Goal: Navigation & Orientation: Find specific page/section

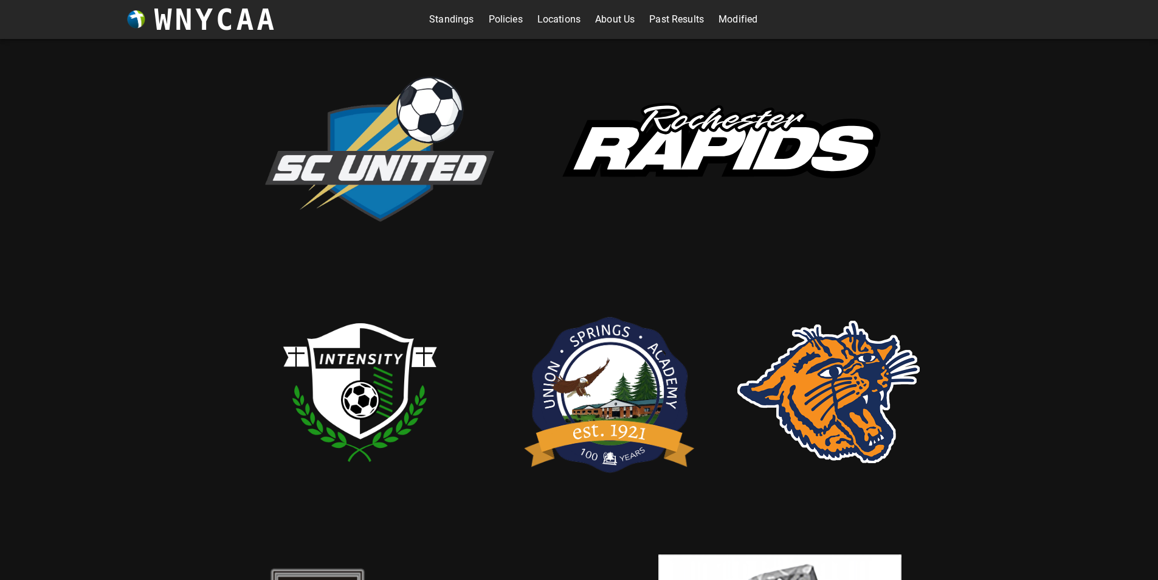
click at [541, 16] on link "Locations" at bounding box center [559, 19] width 43 height 19
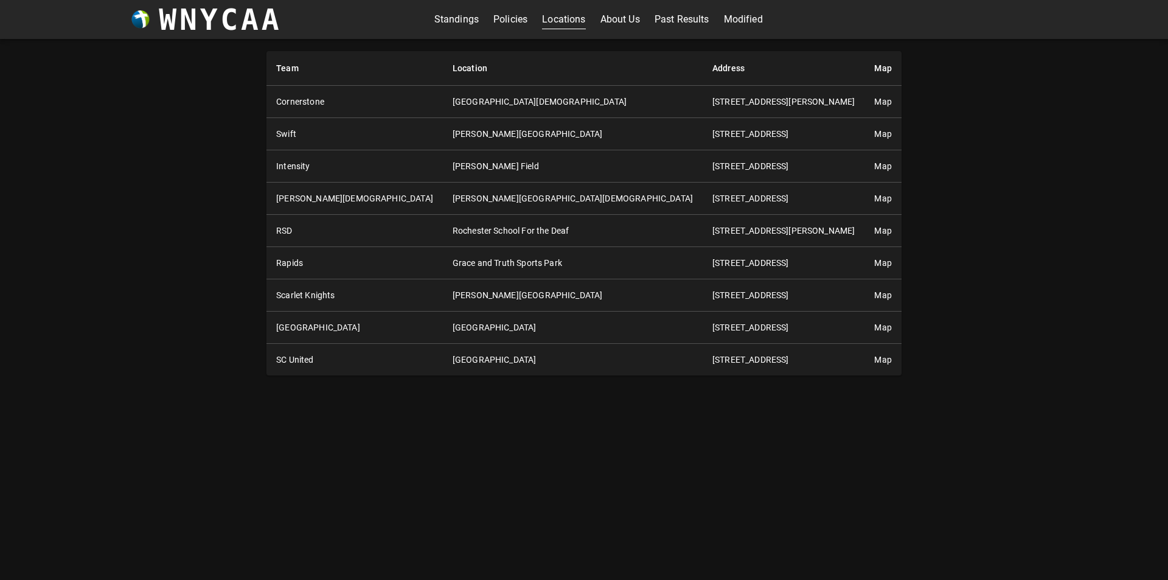
click at [874, 293] on link "Map" at bounding box center [882, 295] width 17 height 10
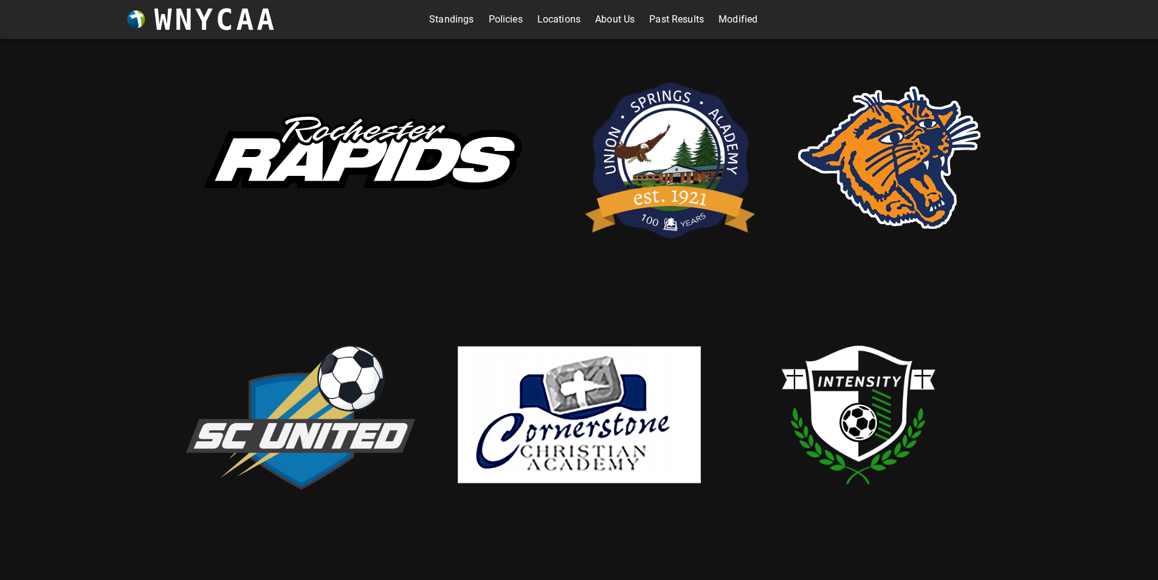
click at [739, 19] on link "Modified" at bounding box center [738, 19] width 39 height 19
